Goal: Obtain resource: Download file/media

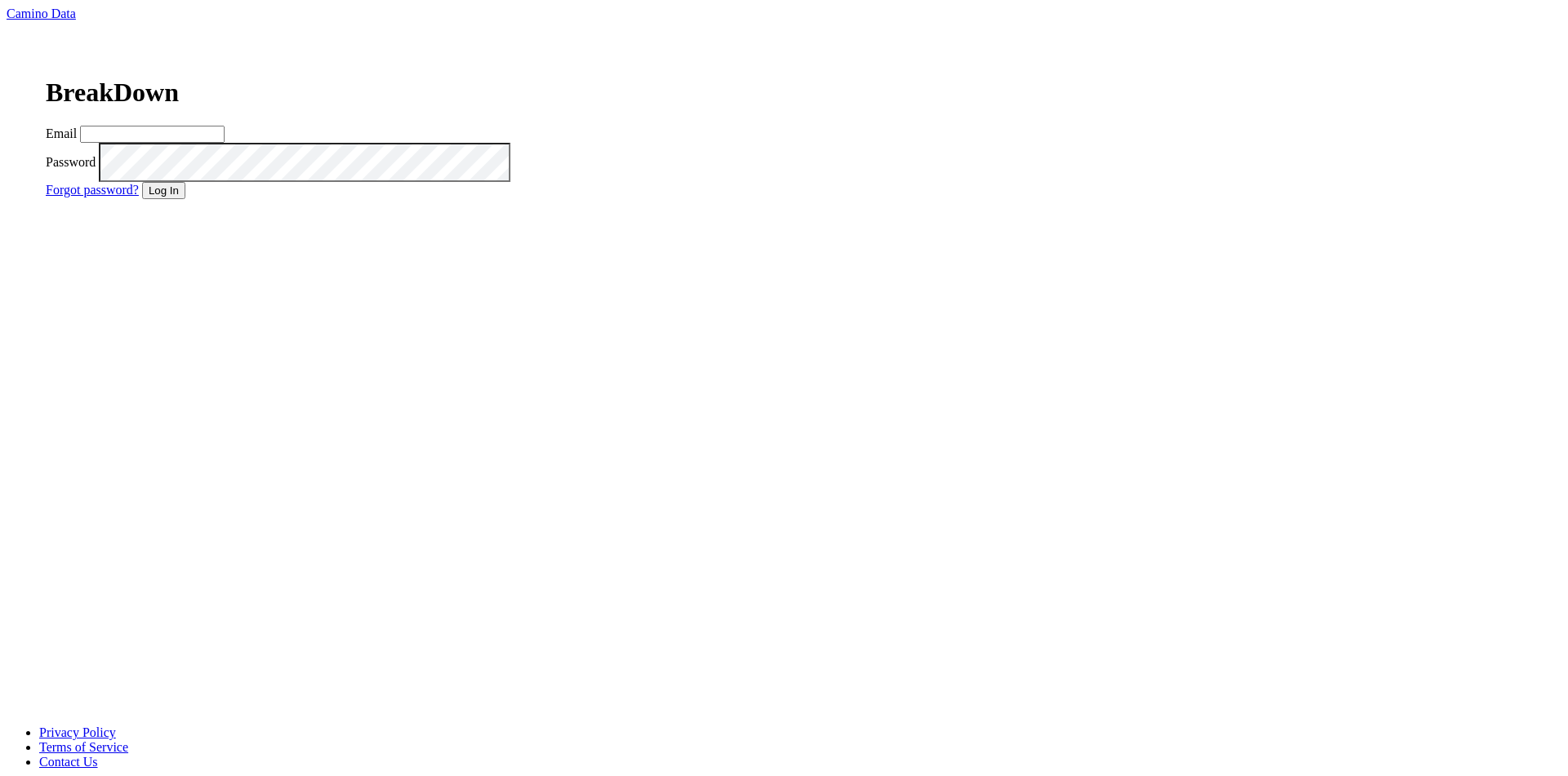
click at [225, 143] on input "Email" at bounding box center [152, 134] width 145 height 17
type input "matt@dumol.com"
click at [185, 200] on button "Log In" at bounding box center [163, 191] width 43 height 17
